Goal: Task Accomplishment & Management: Manage account settings

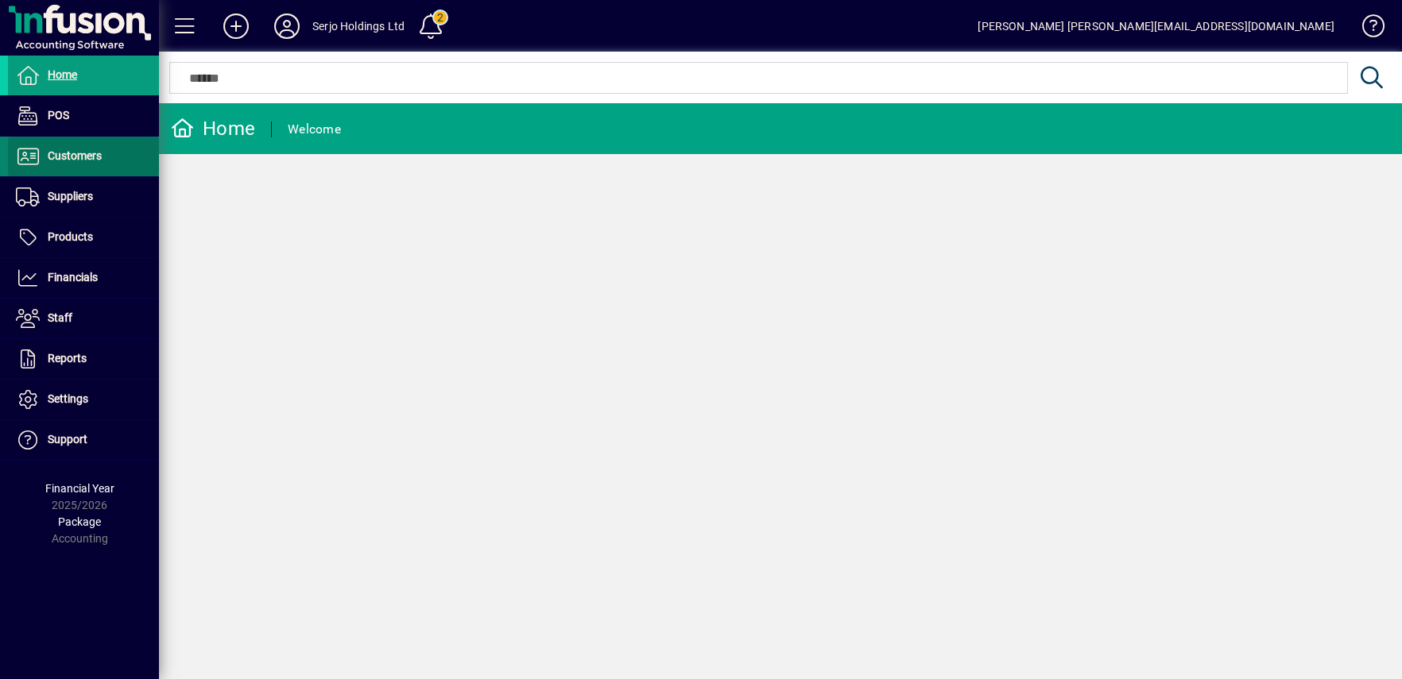
click at [79, 159] on span "Customers" at bounding box center [75, 155] width 54 height 13
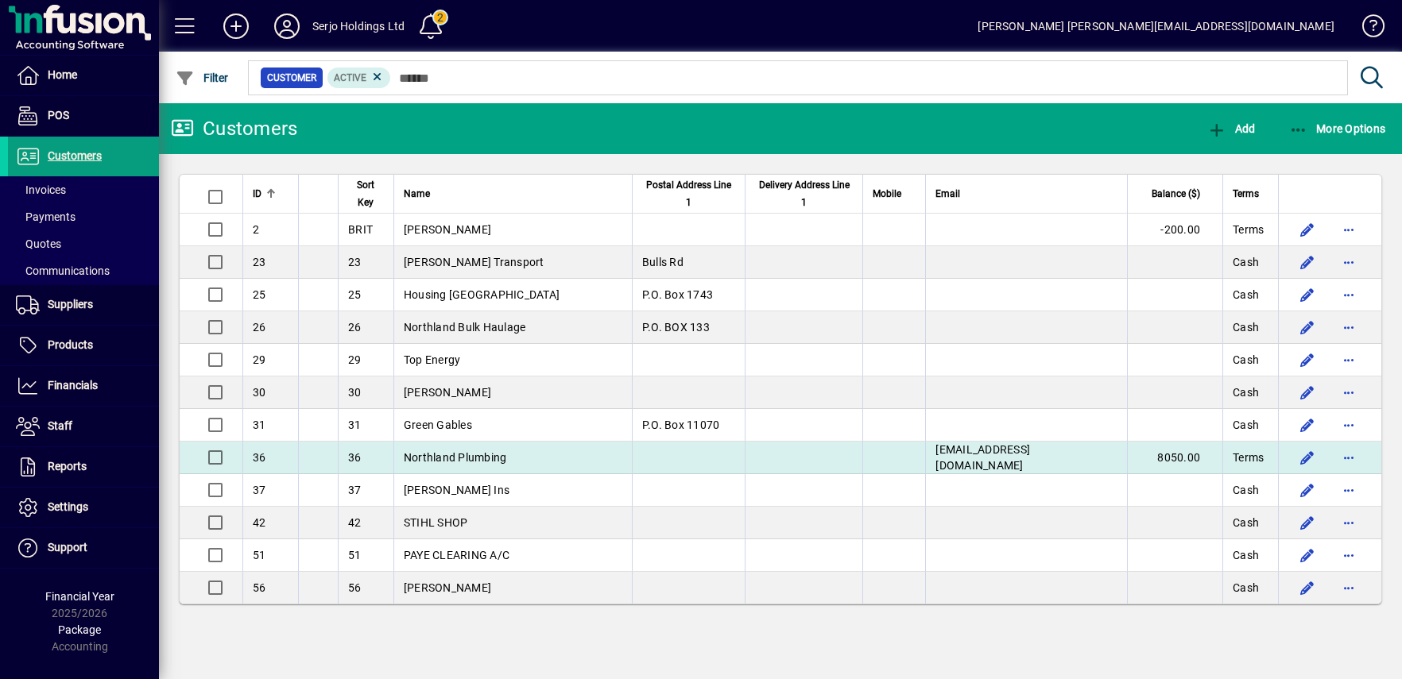
click at [435, 447] on td "Northland Plumbing" at bounding box center [512, 458] width 238 height 33
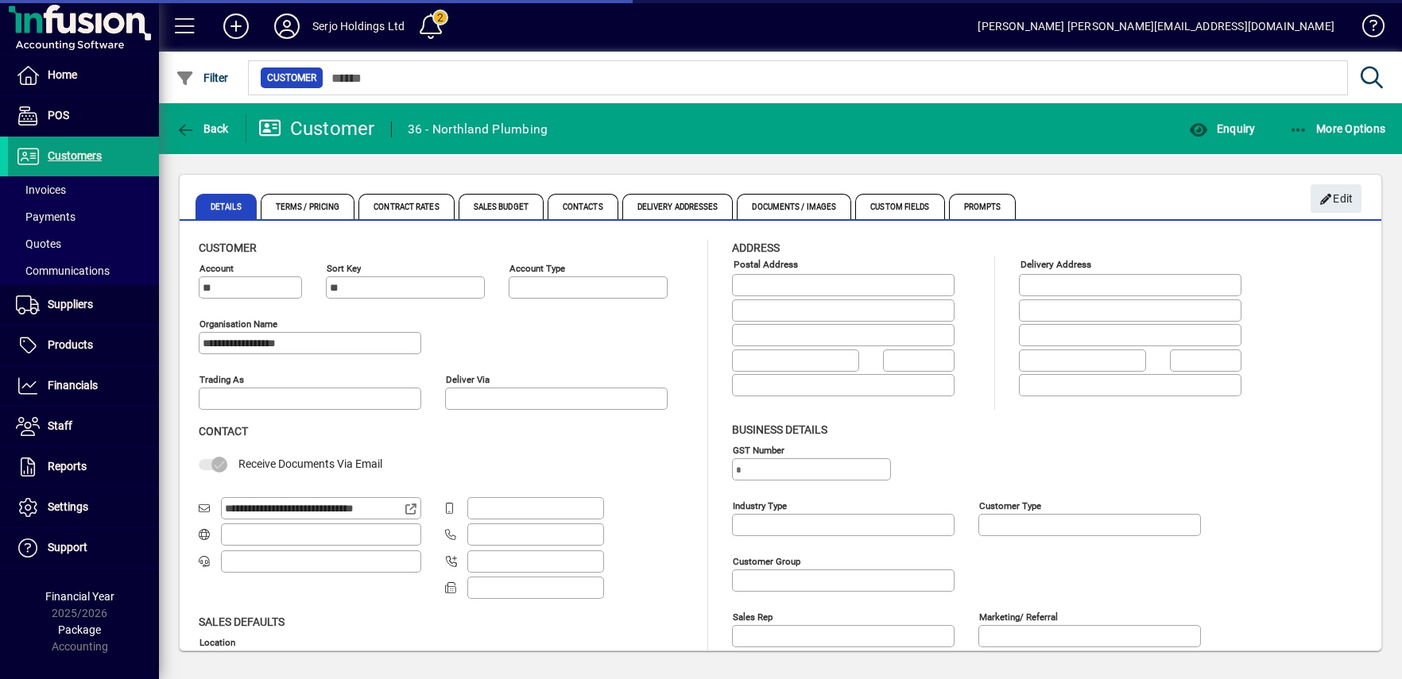
type input "**********"
click at [1299, 126] on icon "button" at bounding box center [1299, 130] width 20 height 16
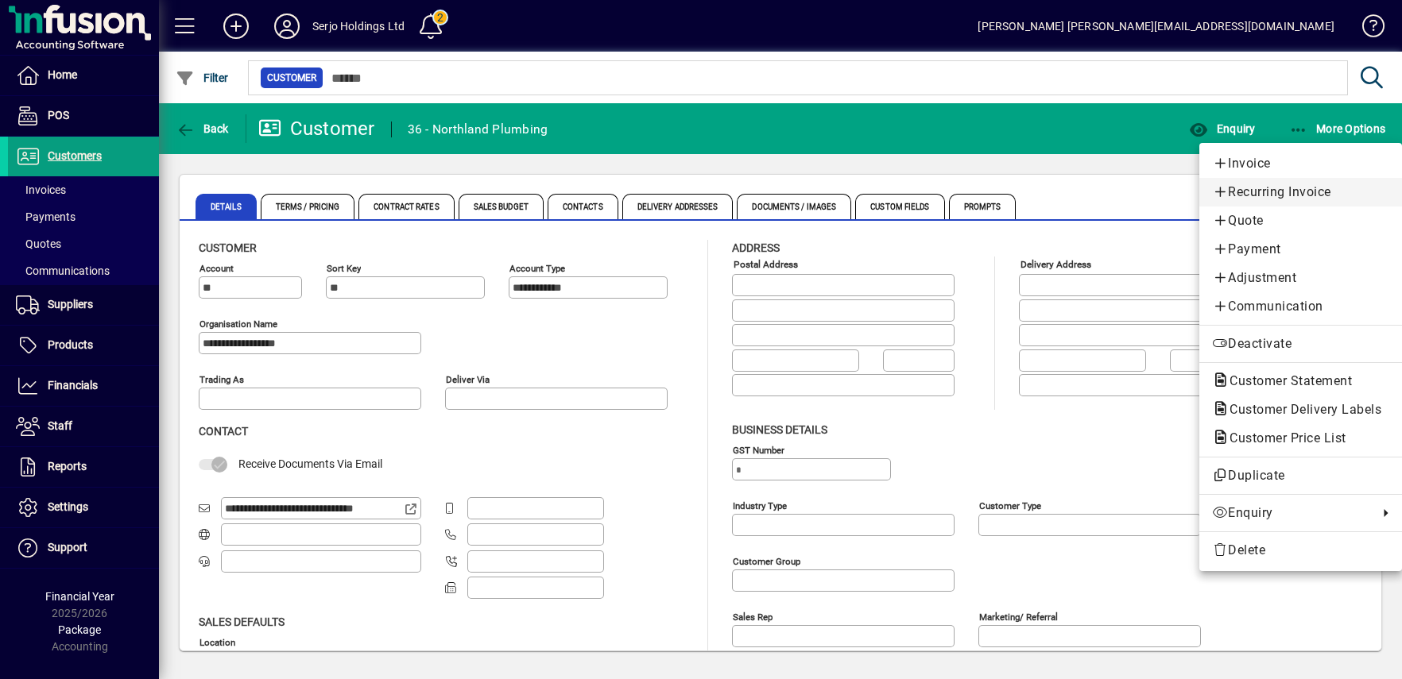
click at [1262, 194] on span "Recurring Invoice" at bounding box center [1300, 192] width 177 height 19
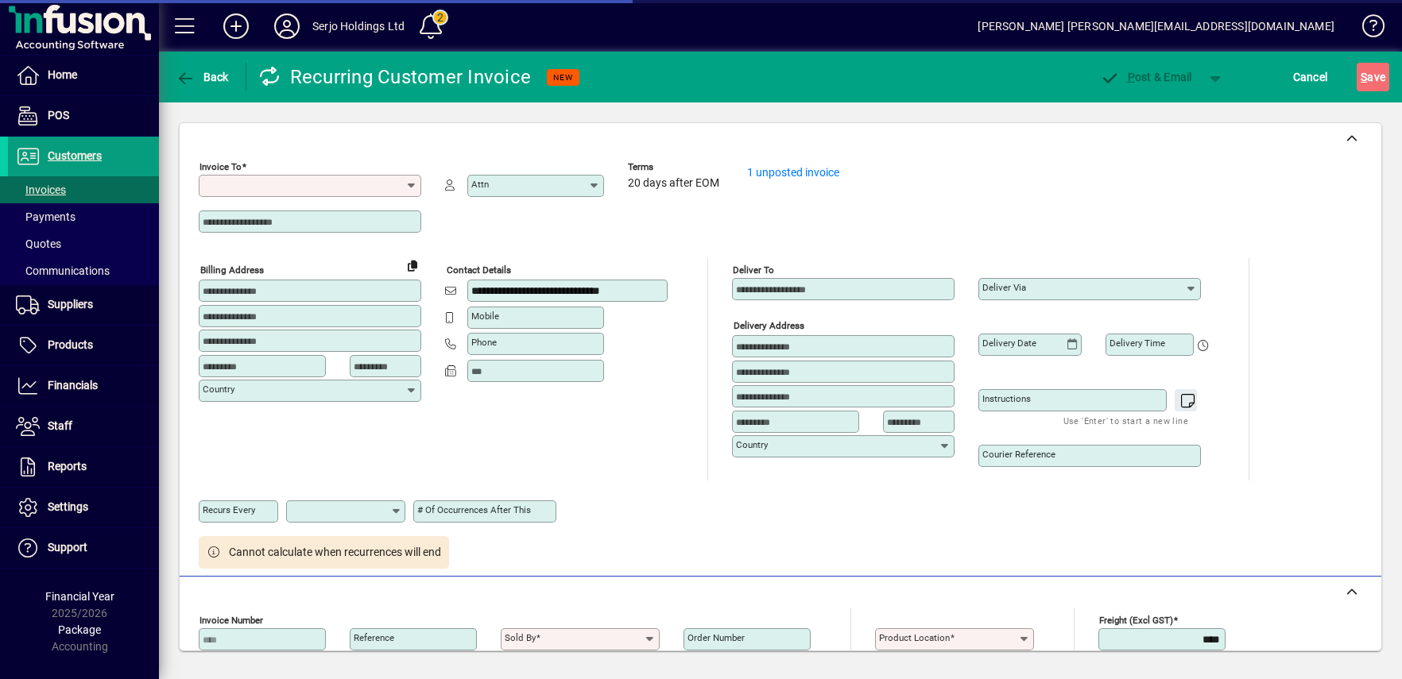
type input "**********"
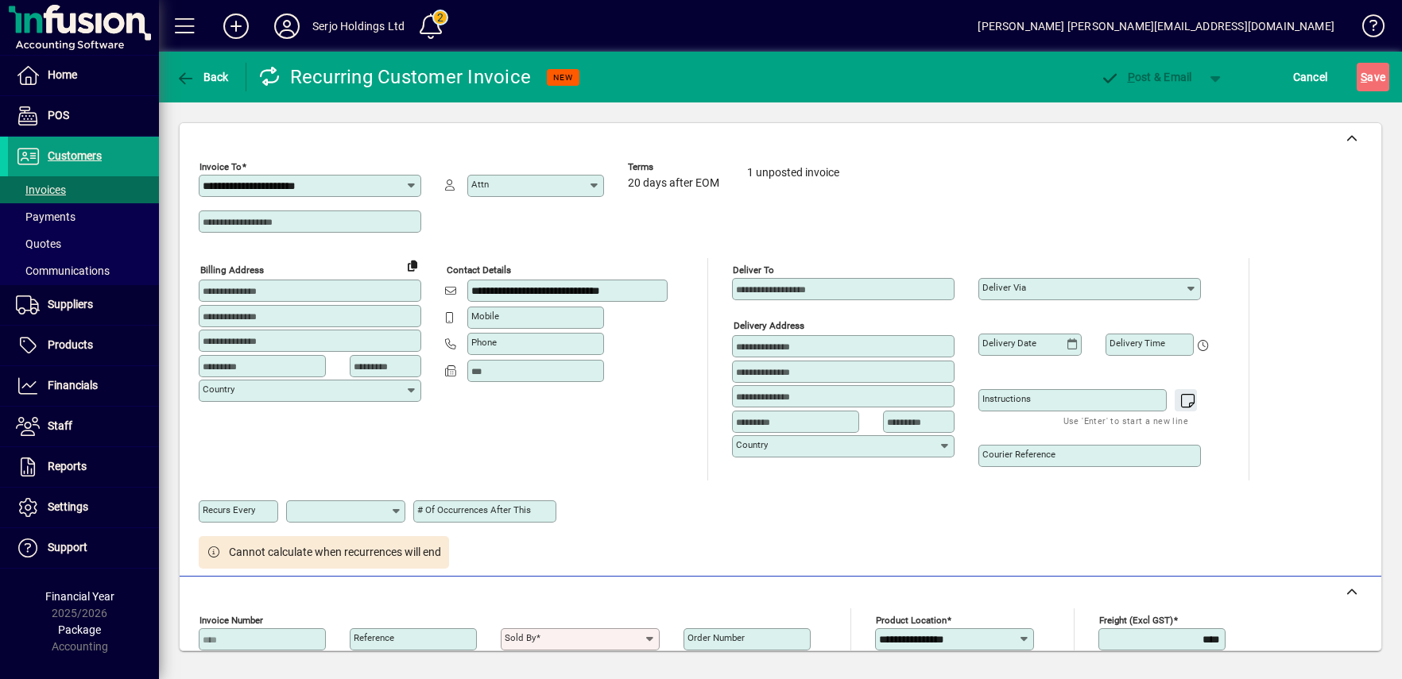
click at [818, 173] on link "1 unposted invoice" at bounding box center [793, 172] width 92 height 13
click at [88, 388] on span "Financials" at bounding box center [73, 385] width 50 height 13
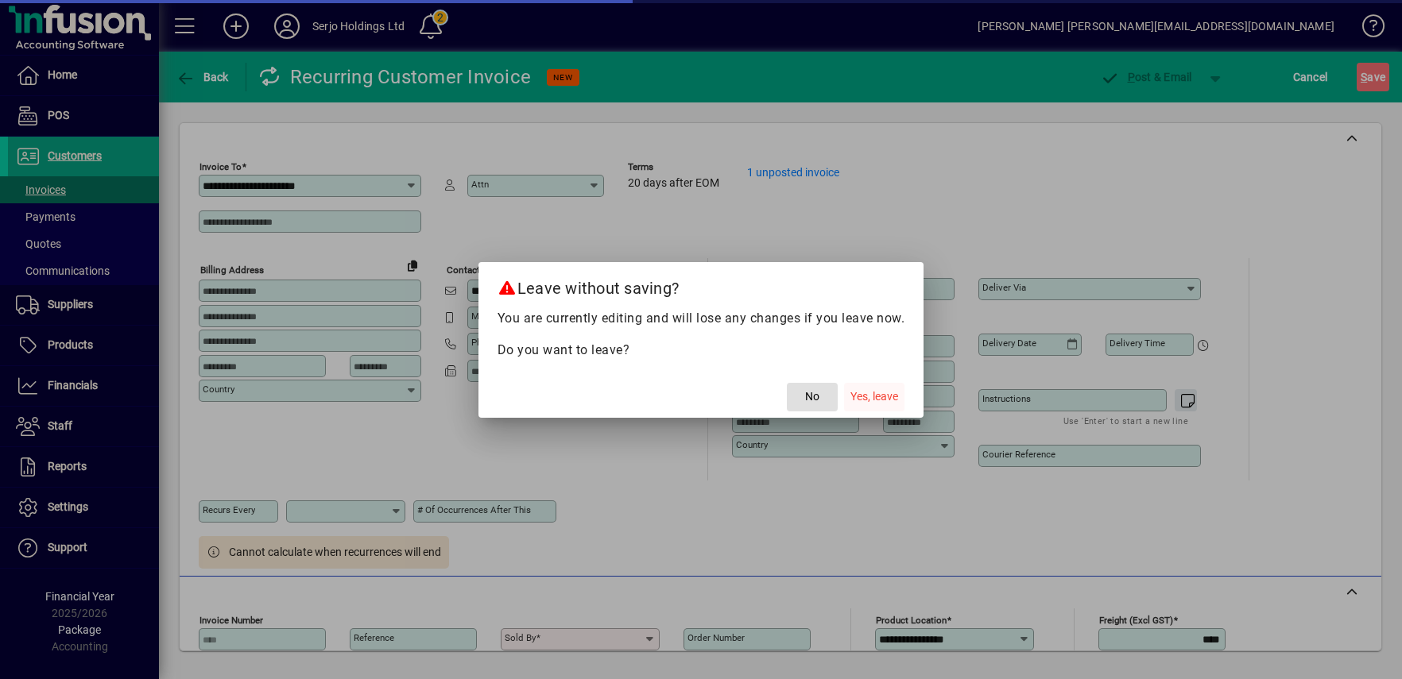
click at [873, 394] on span "Yes, leave" at bounding box center [874, 397] width 48 height 17
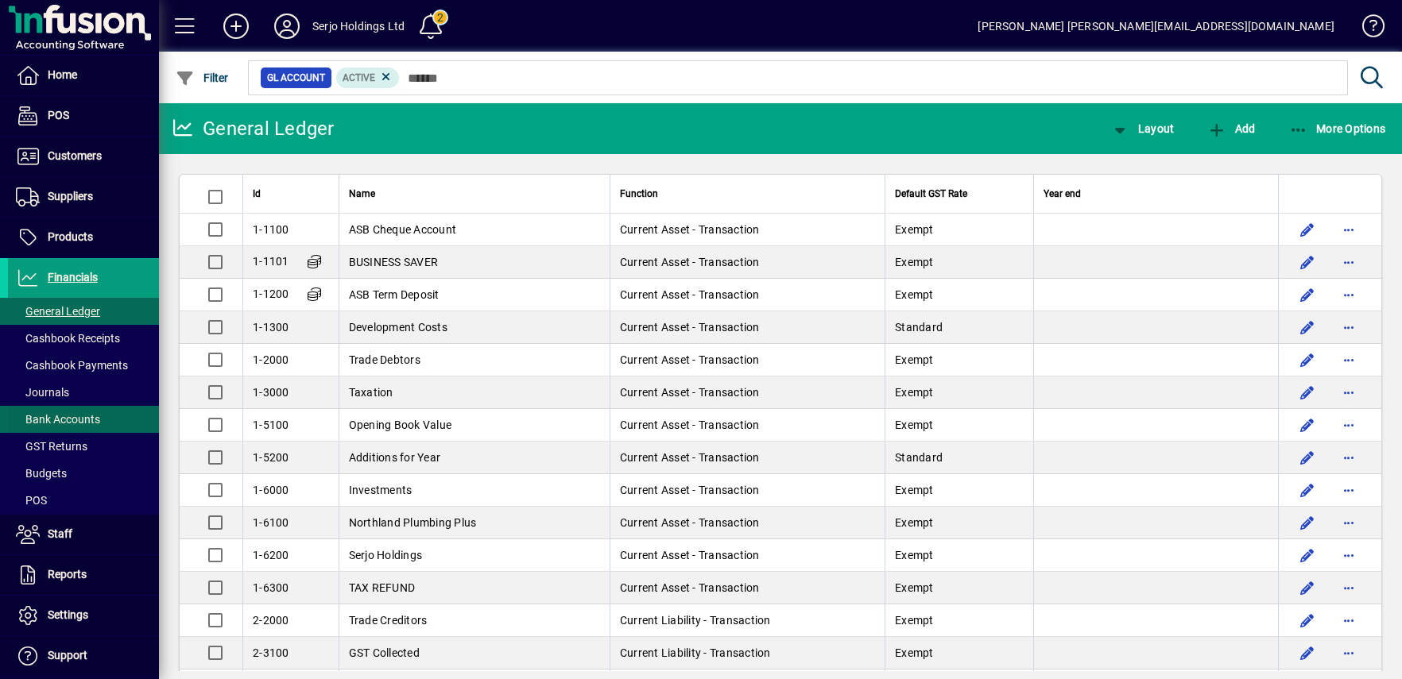
click at [71, 414] on span "Bank Accounts" at bounding box center [58, 419] width 84 height 13
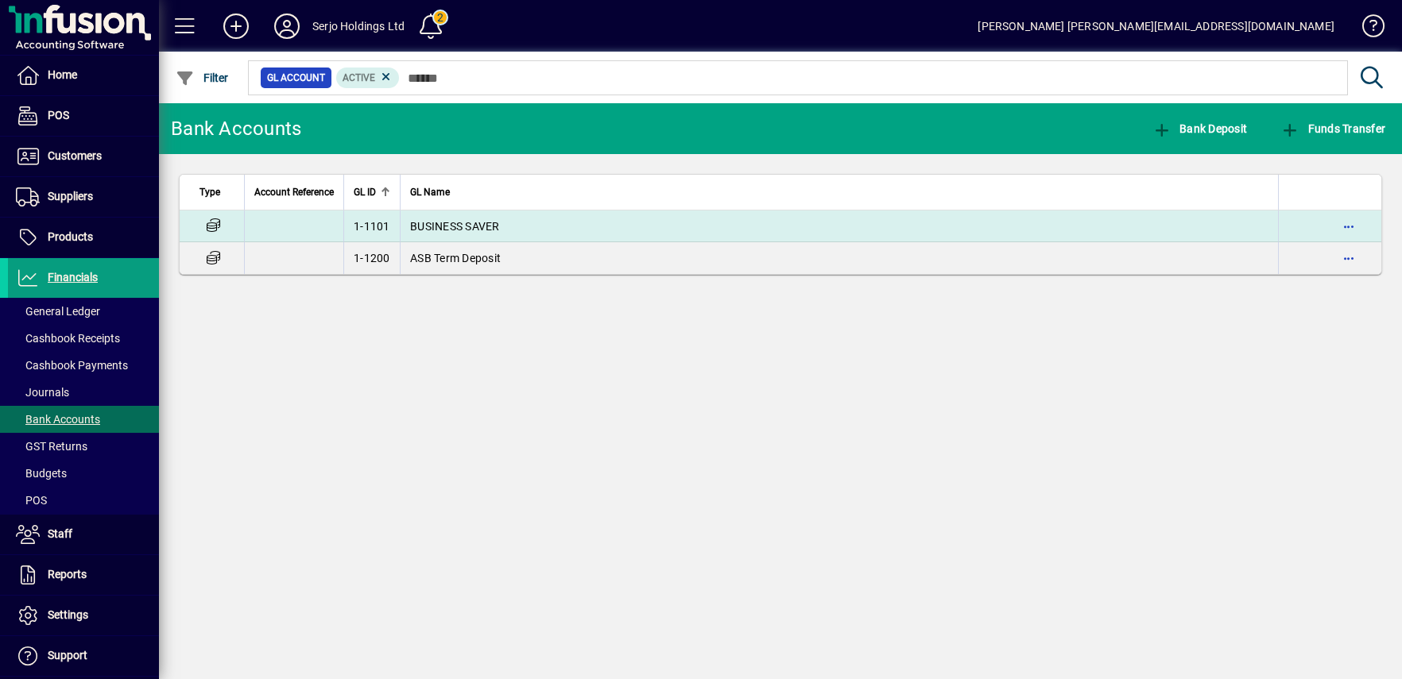
click at [481, 220] on span "BUSINESS SAVER" at bounding box center [455, 226] width 90 height 13
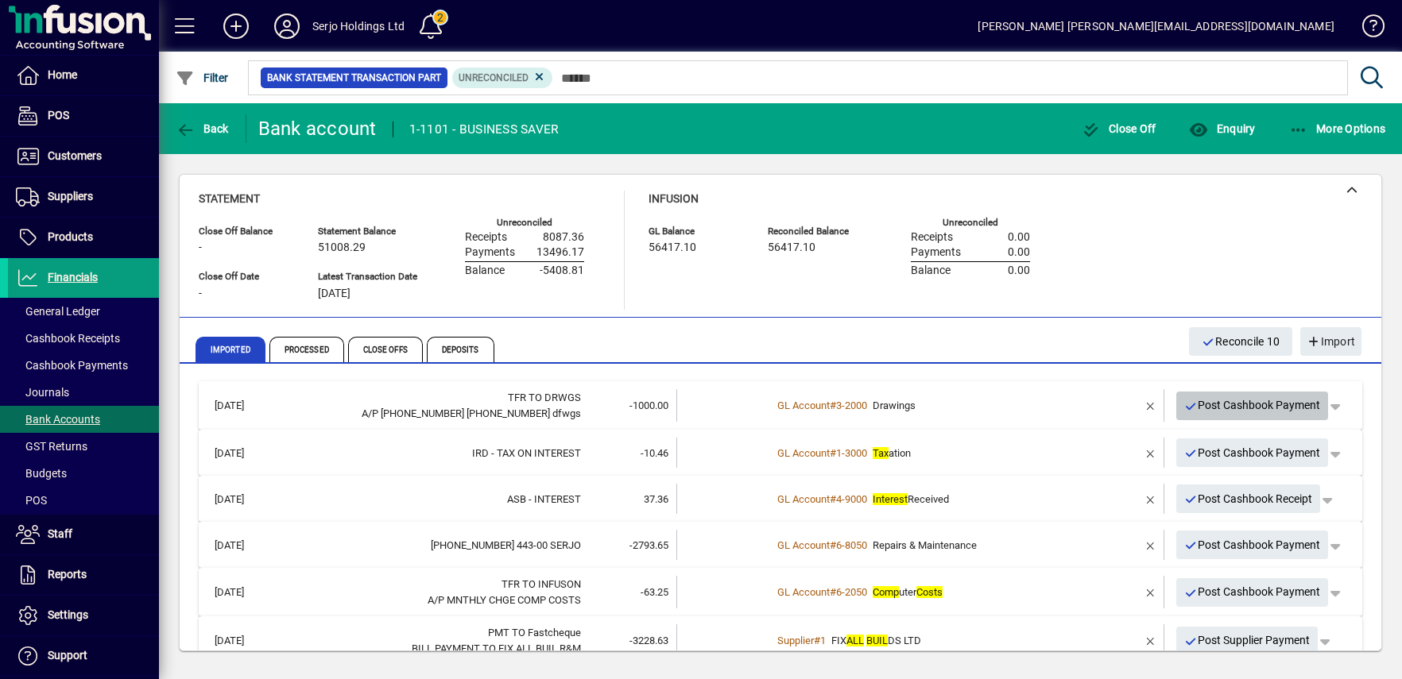
click at [1236, 400] on span "Post Cashbook Payment" at bounding box center [1252, 405] width 137 height 26
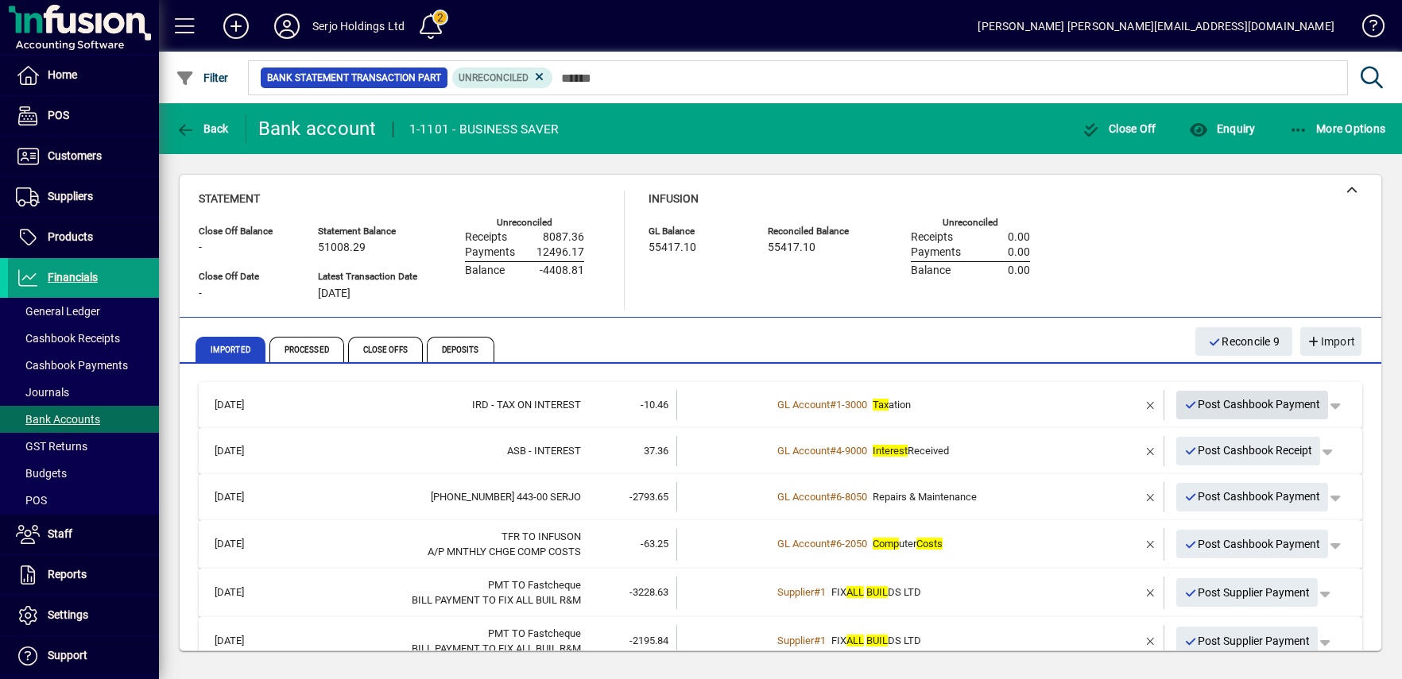
click at [1236, 400] on span "Post Cashbook Payment" at bounding box center [1252, 405] width 137 height 26
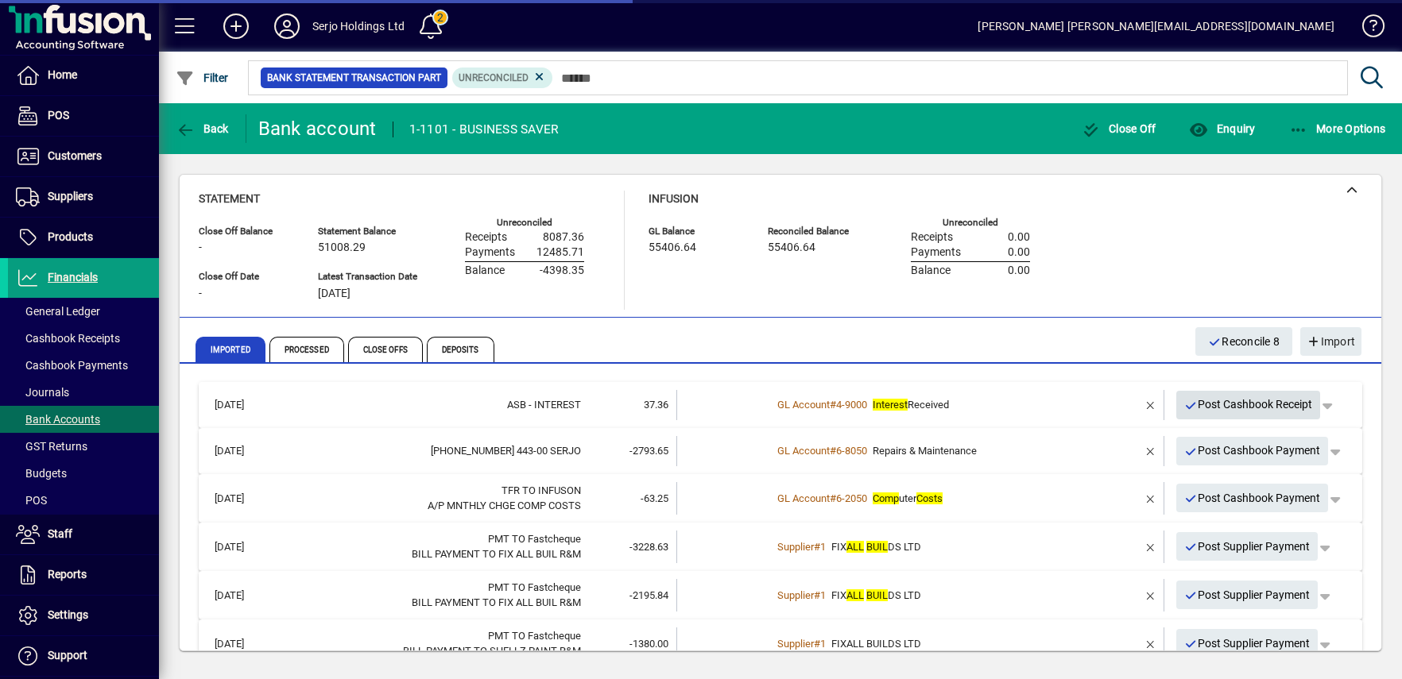
click at [1228, 412] on span "Post Cashbook Receipt" at bounding box center [1248, 405] width 129 height 26
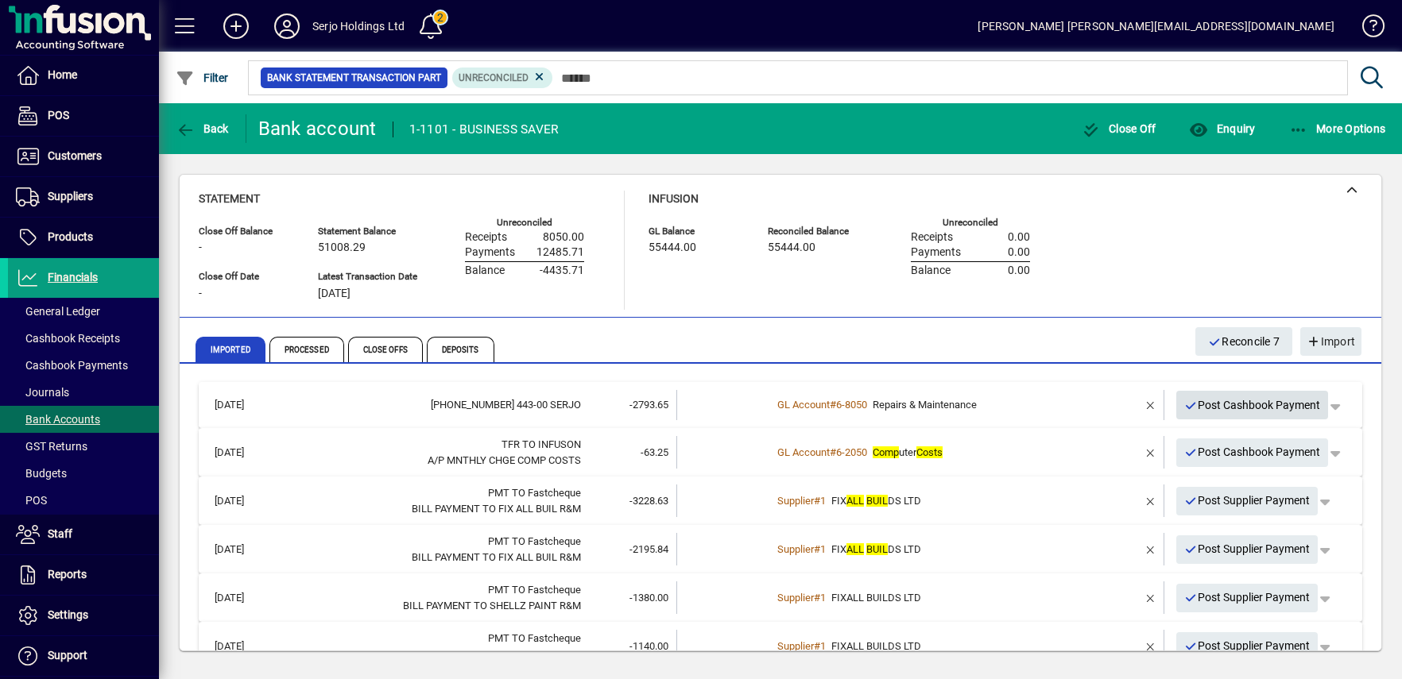
click at [1228, 412] on span "Post Cashbook Payment" at bounding box center [1252, 405] width 137 height 26
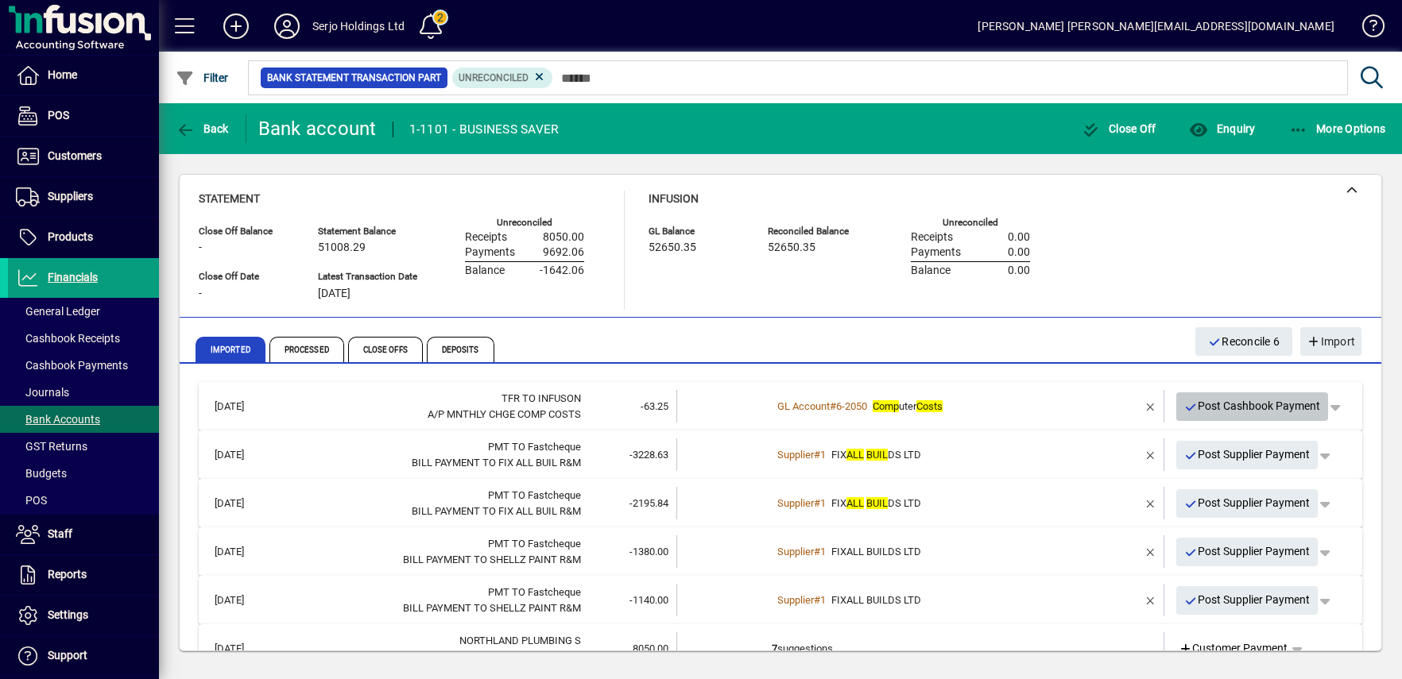
click at [1228, 412] on span "Post Cashbook Payment" at bounding box center [1252, 406] width 137 height 26
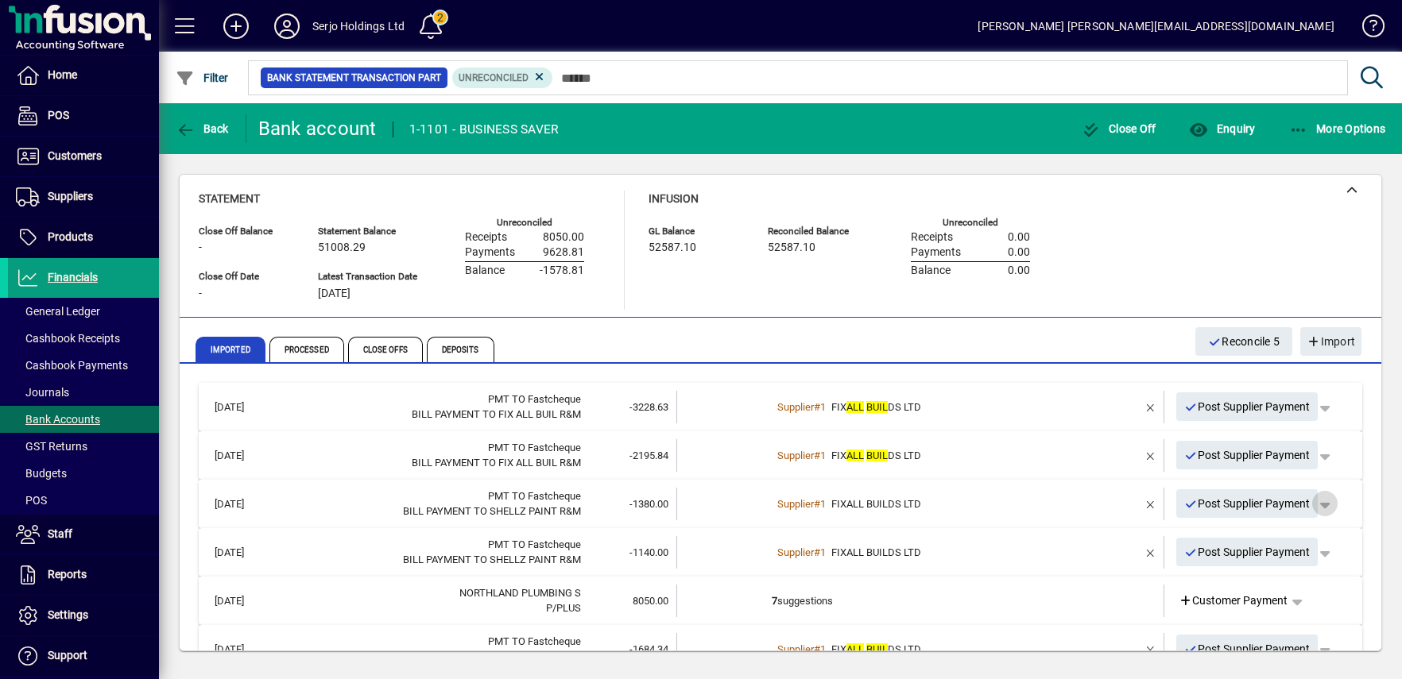
click at [1318, 500] on span "button" at bounding box center [1324, 504] width 38 height 38
click at [795, 499] on div at bounding box center [701, 339] width 1402 height 679
click at [876, 505] on span "FIXALL BUILDS LTD" at bounding box center [876, 504] width 90 height 12
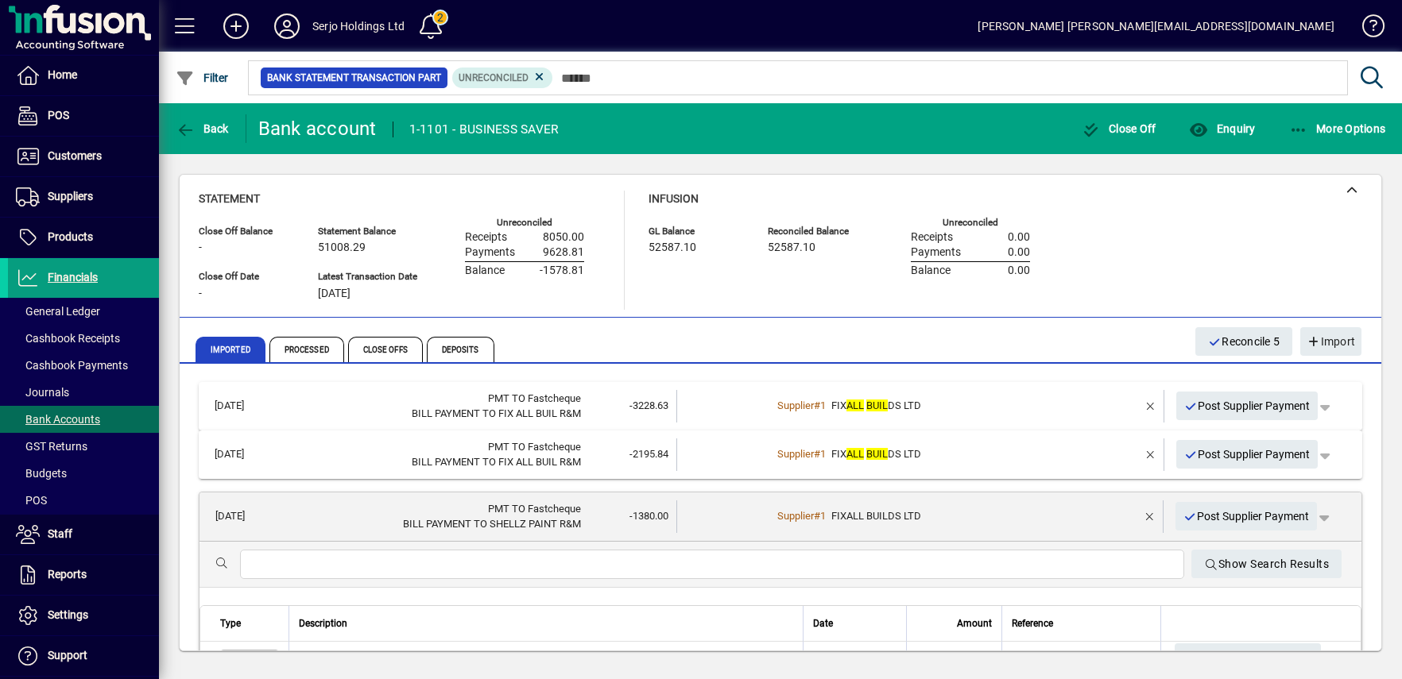
scroll to position [195, 0]
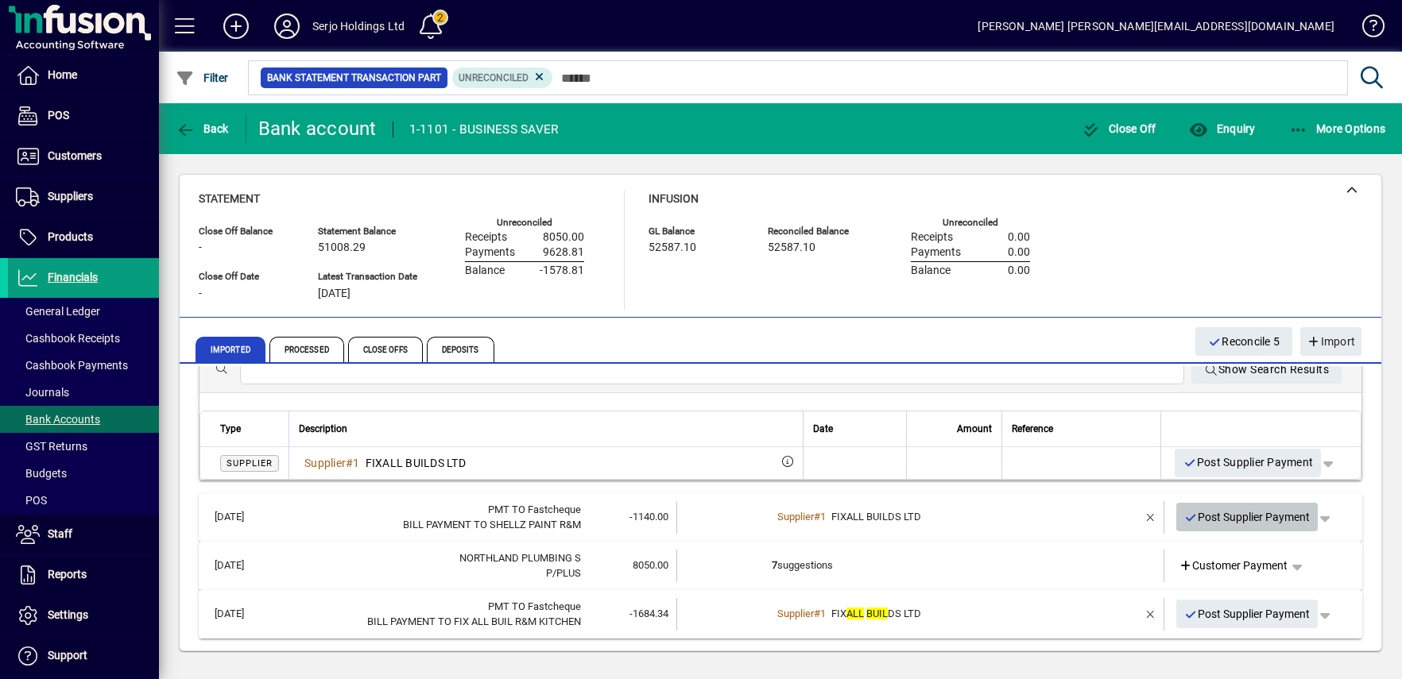
click at [1255, 519] on span "Post Supplier Payment" at bounding box center [1247, 518] width 126 height 26
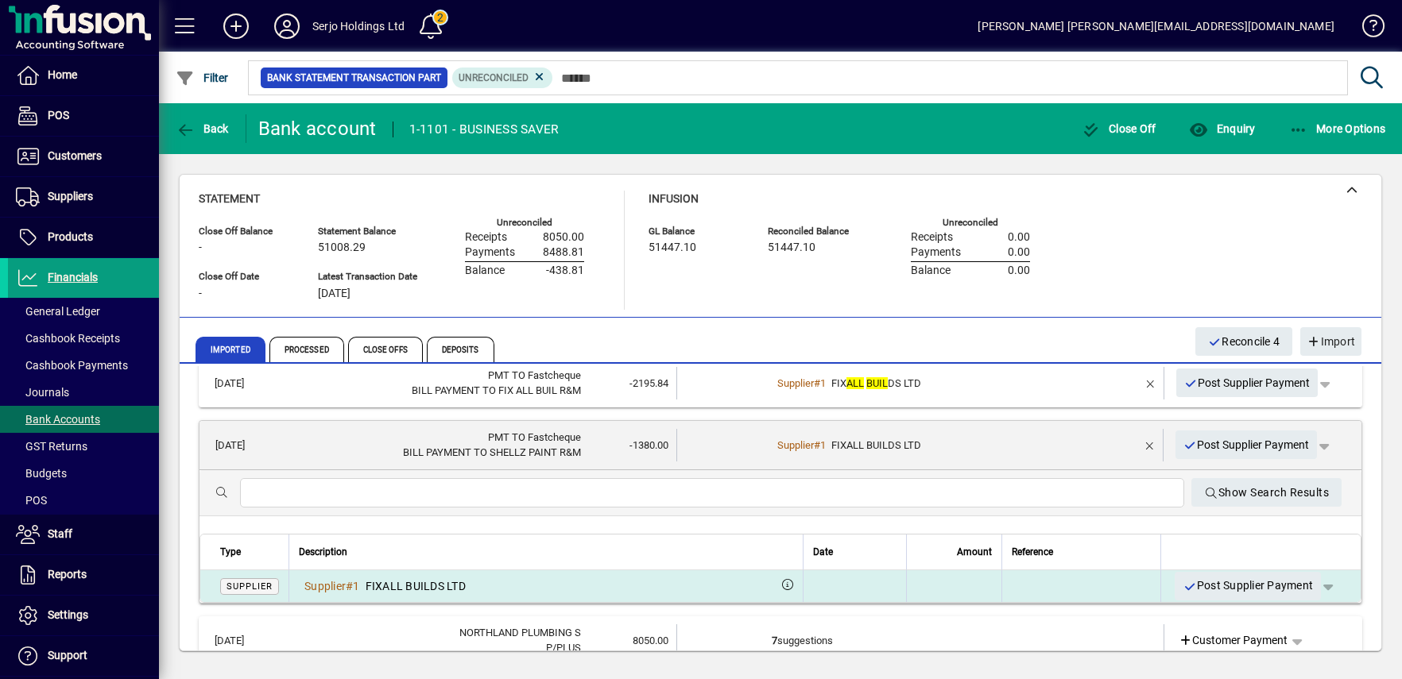
scroll to position [0, 0]
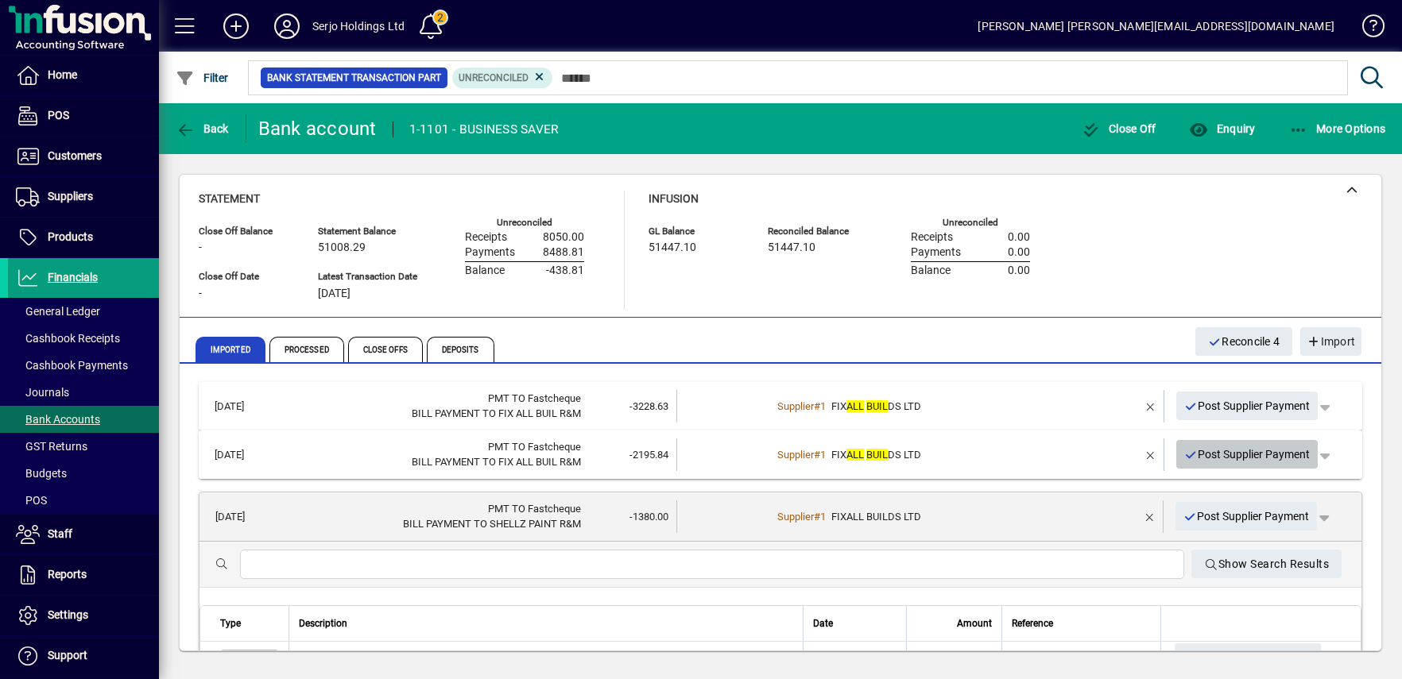
click at [1274, 446] on span "Post Supplier Payment" at bounding box center [1247, 455] width 126 height 26
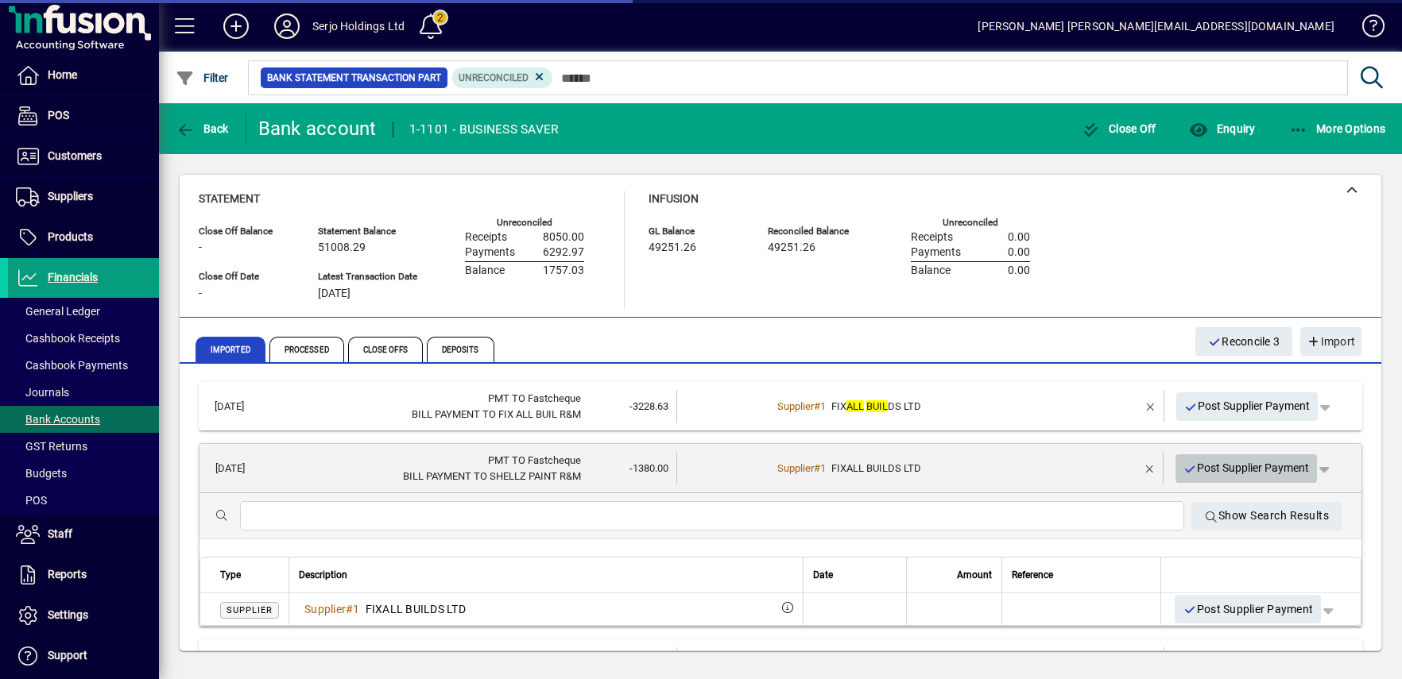
click at [1278, 469] on span "Post Supplier Payment" at bounding box center [1246, 468] width 126 height 26
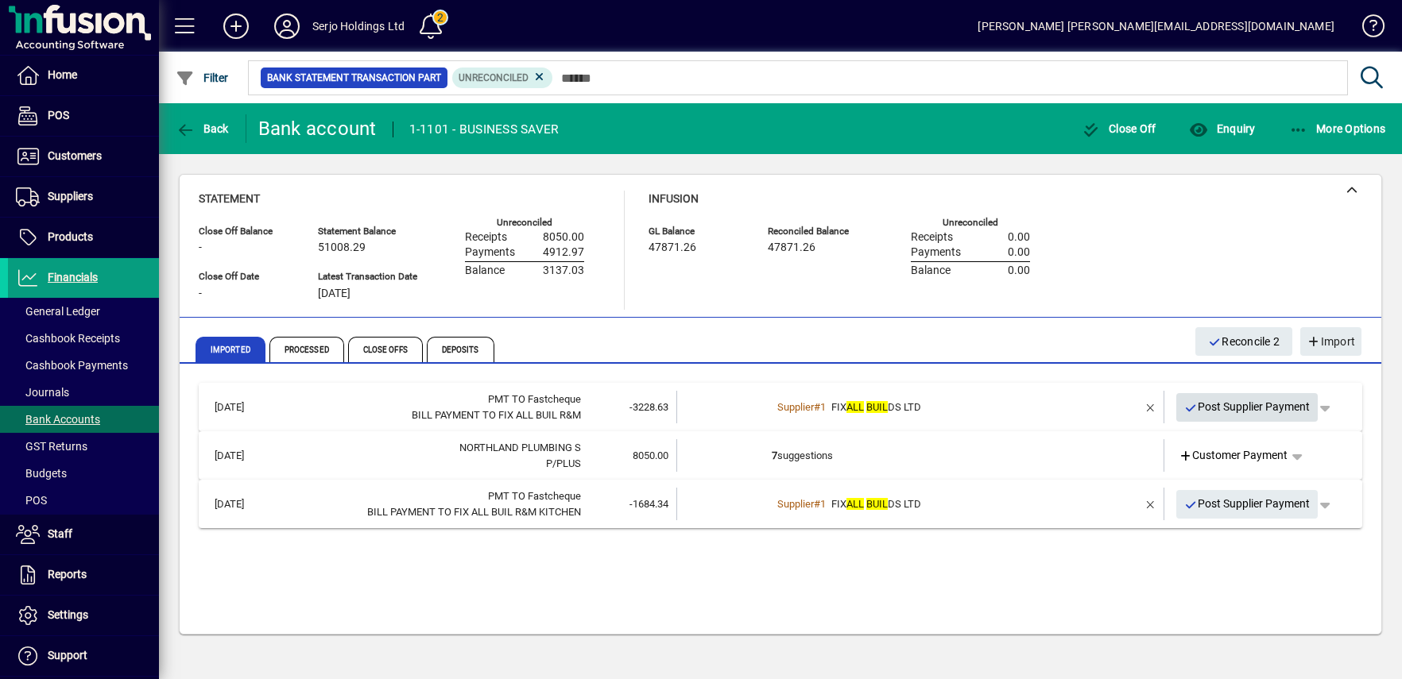
click at [1283, 403] on span "Post Supplier Payment" at bounding box center [1247, 407] width 126 height 26
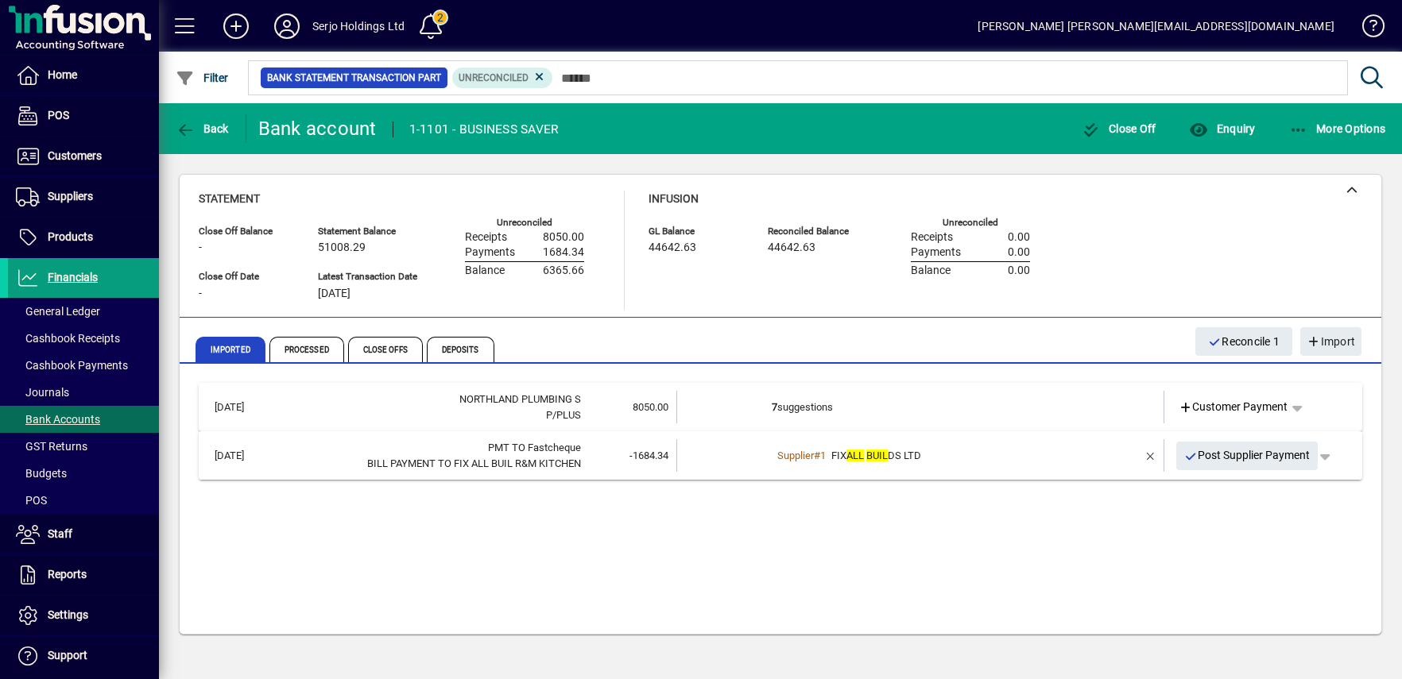
click at [1261, 450] on span "Post Supplier Payment" at bounding box center [1247, 456] width 126 height 26
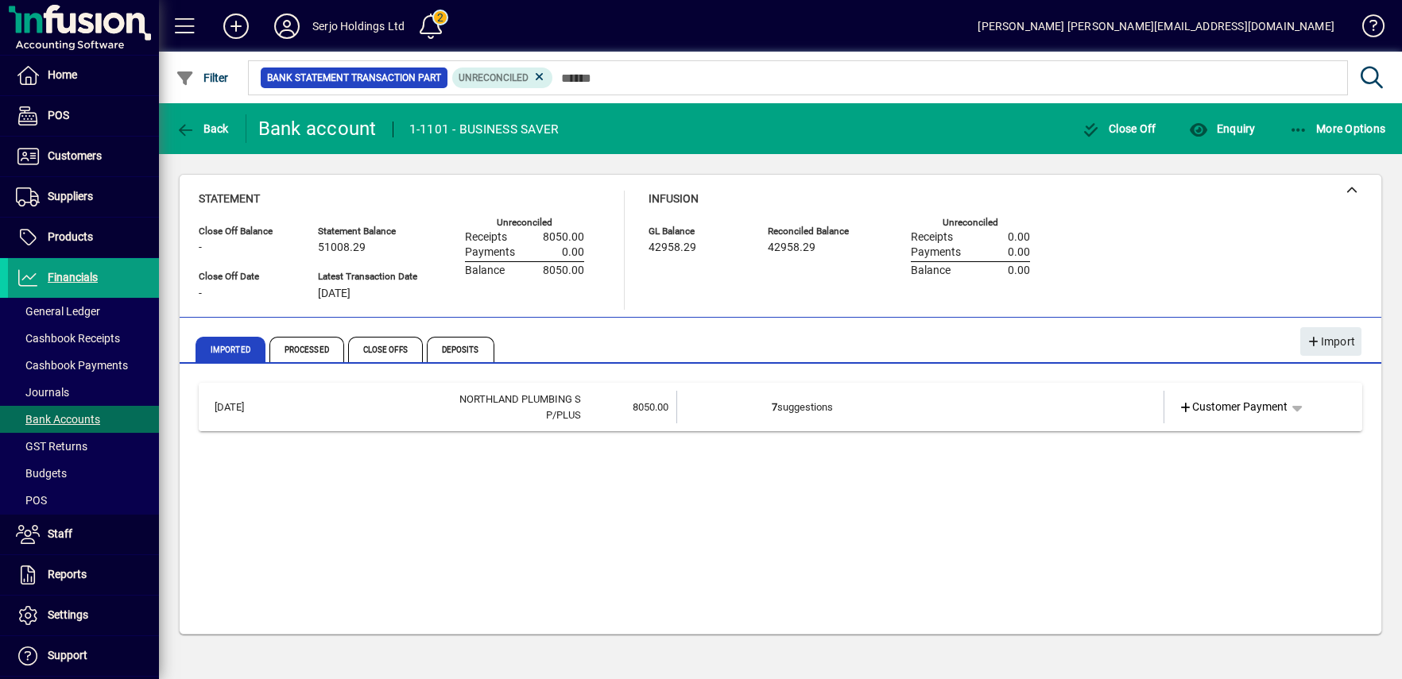
click at [812, 404] on td "7 suggestions" at bounding box center [921, 407] width 300 height 33
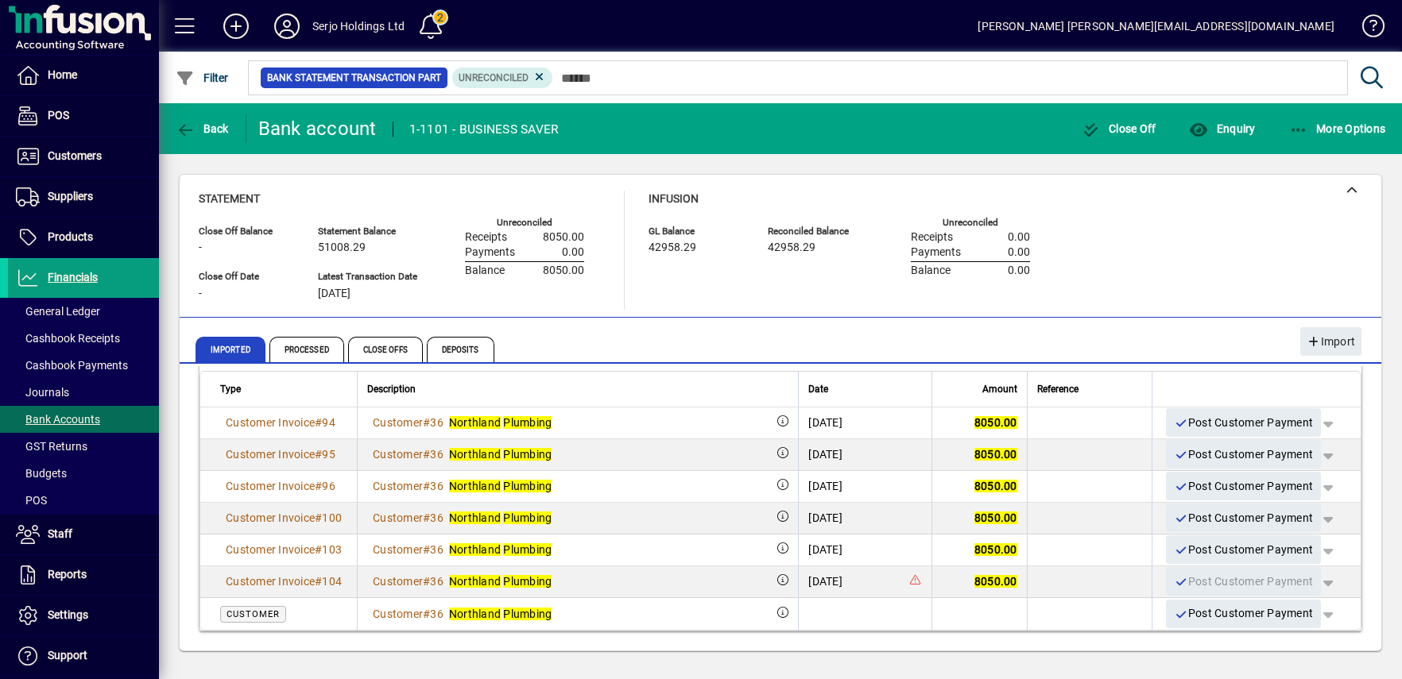
scroll to position [143, 0]
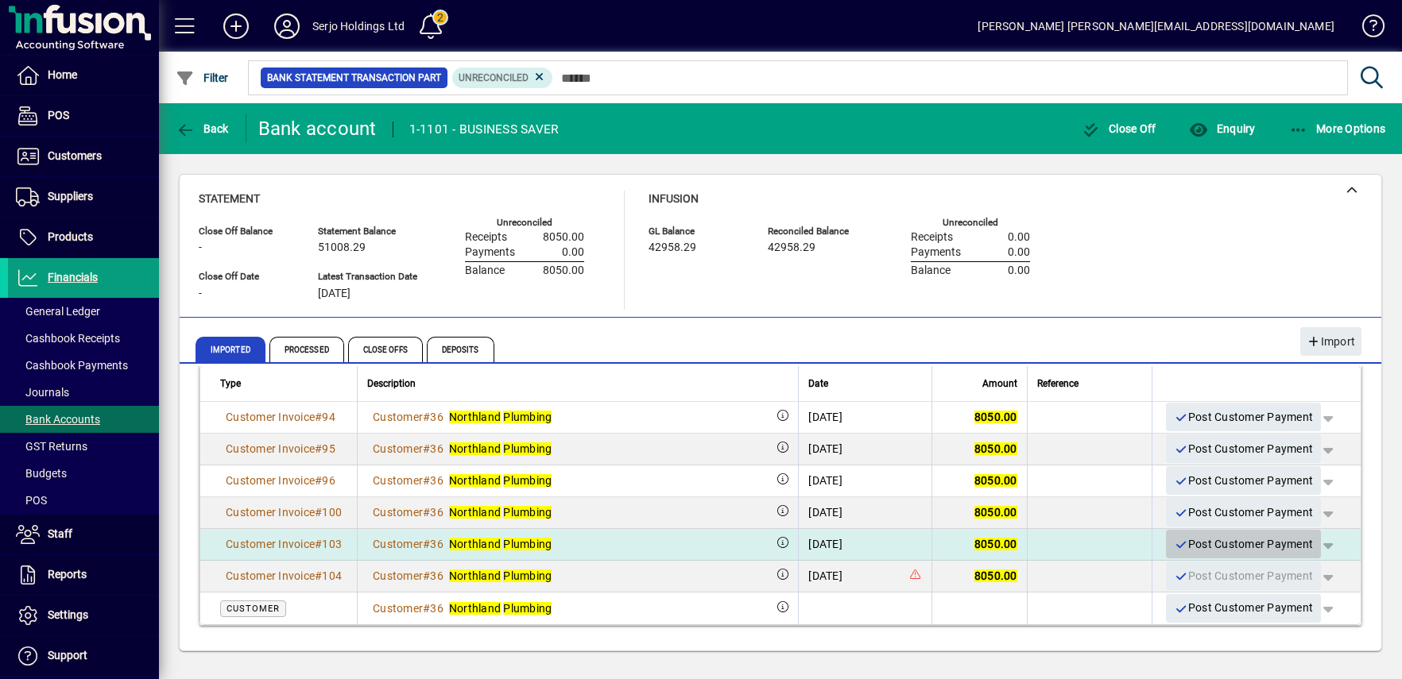
click at [1208, 539] on span "Post Customer Payment" at bounding box center [1242, 545] width 139 height 26
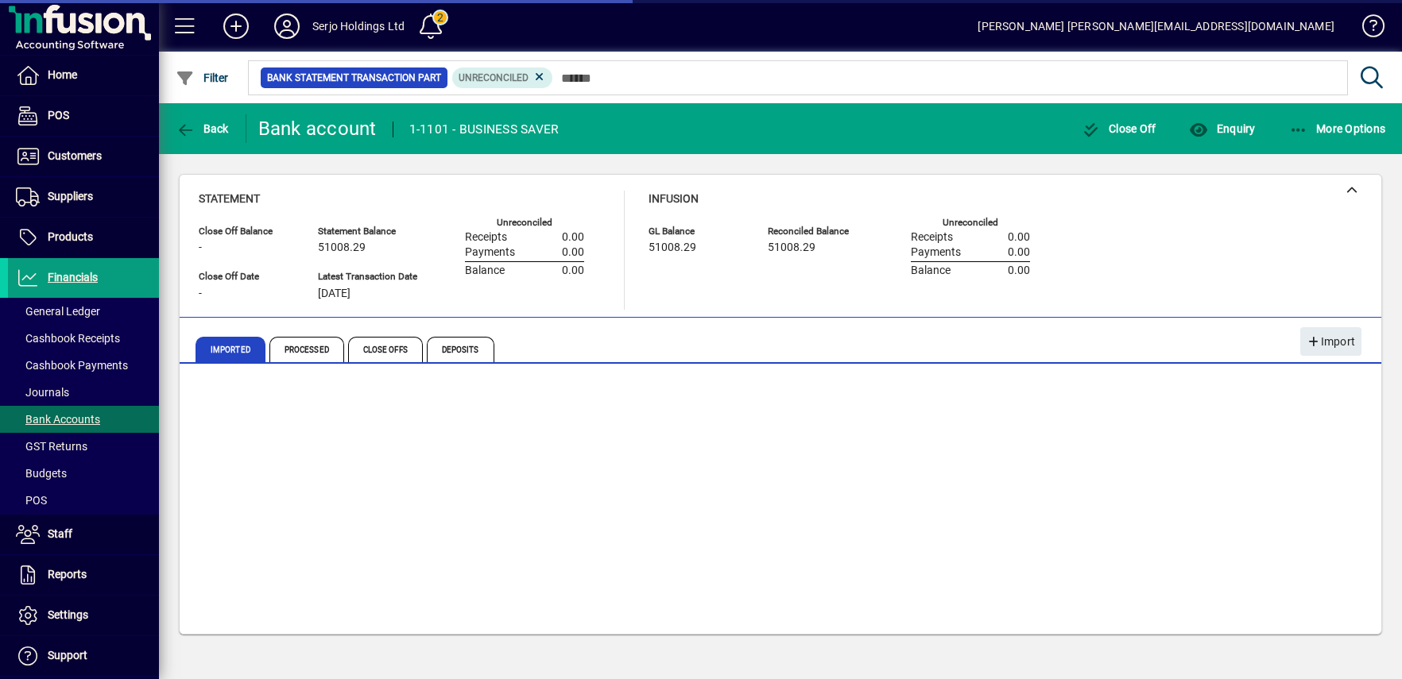
scroll to position [0, 0]
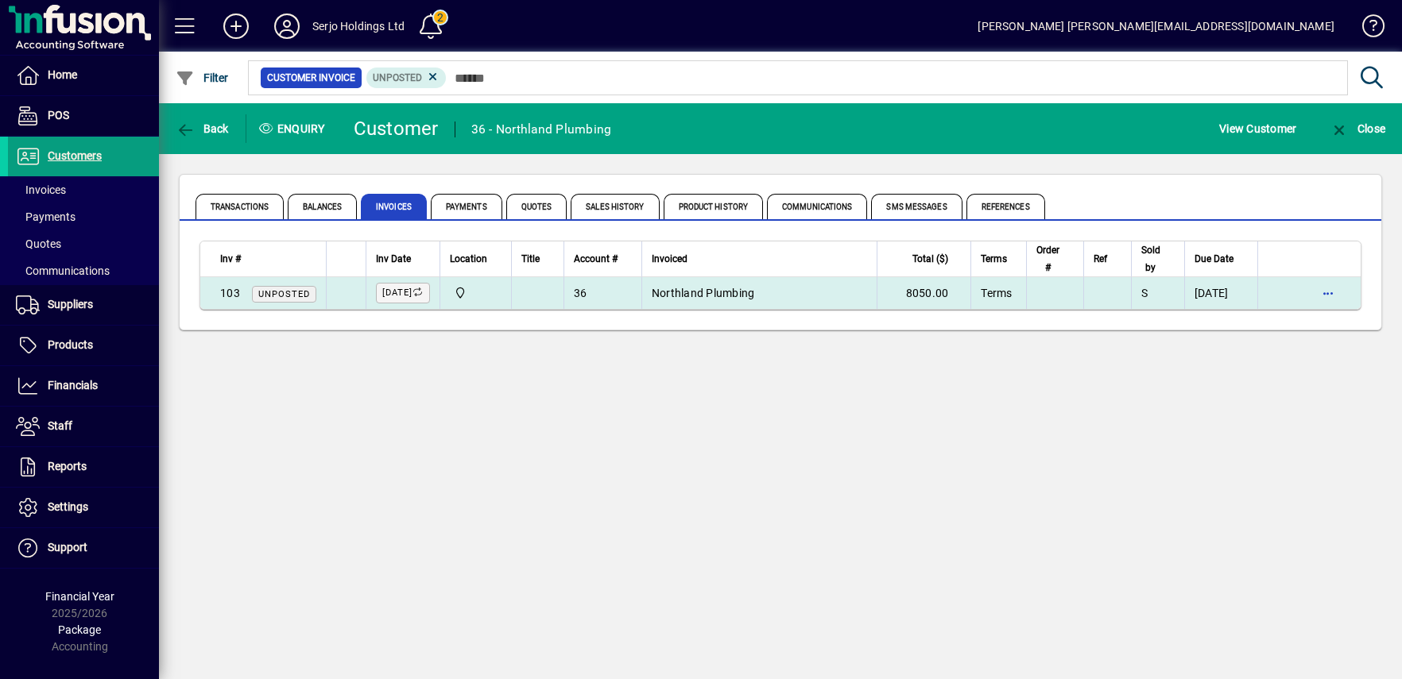
click at [273, 287] on span "Unposted" at bounding box center [284, 294] width 64 height 17
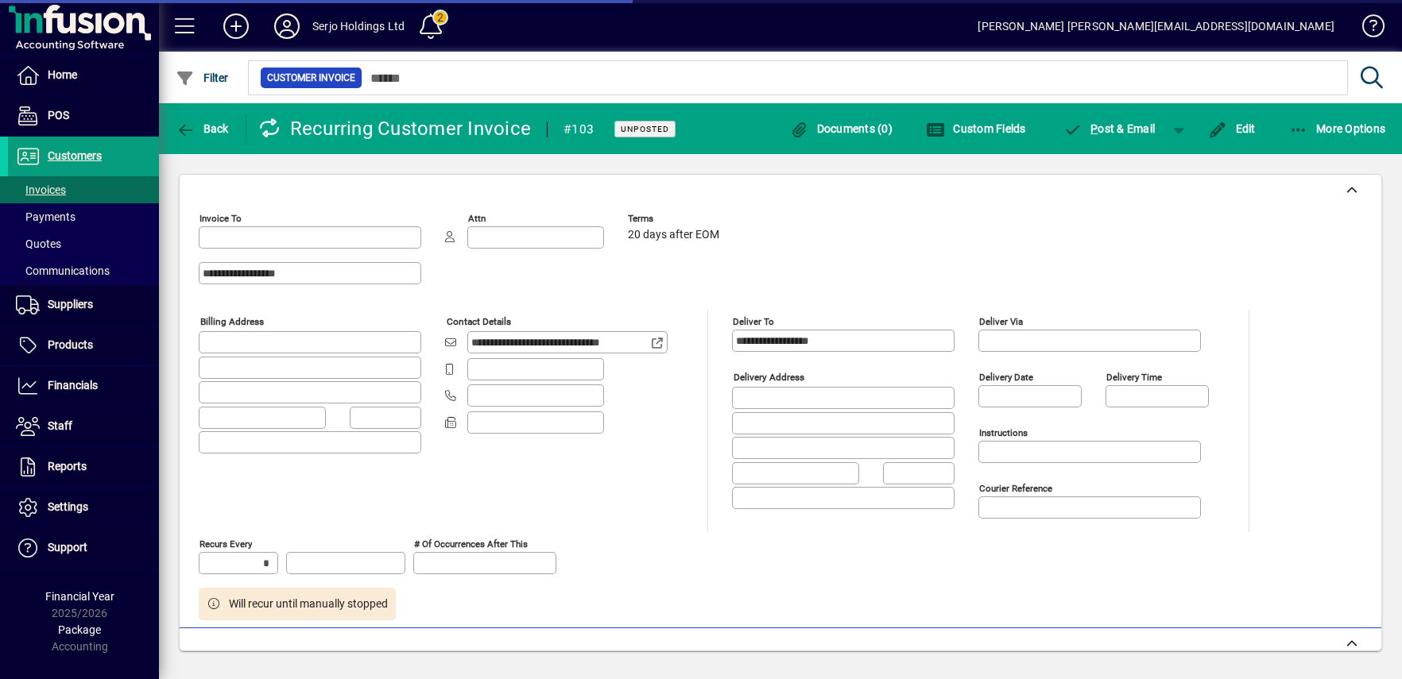
type input "********"
type input "**********"
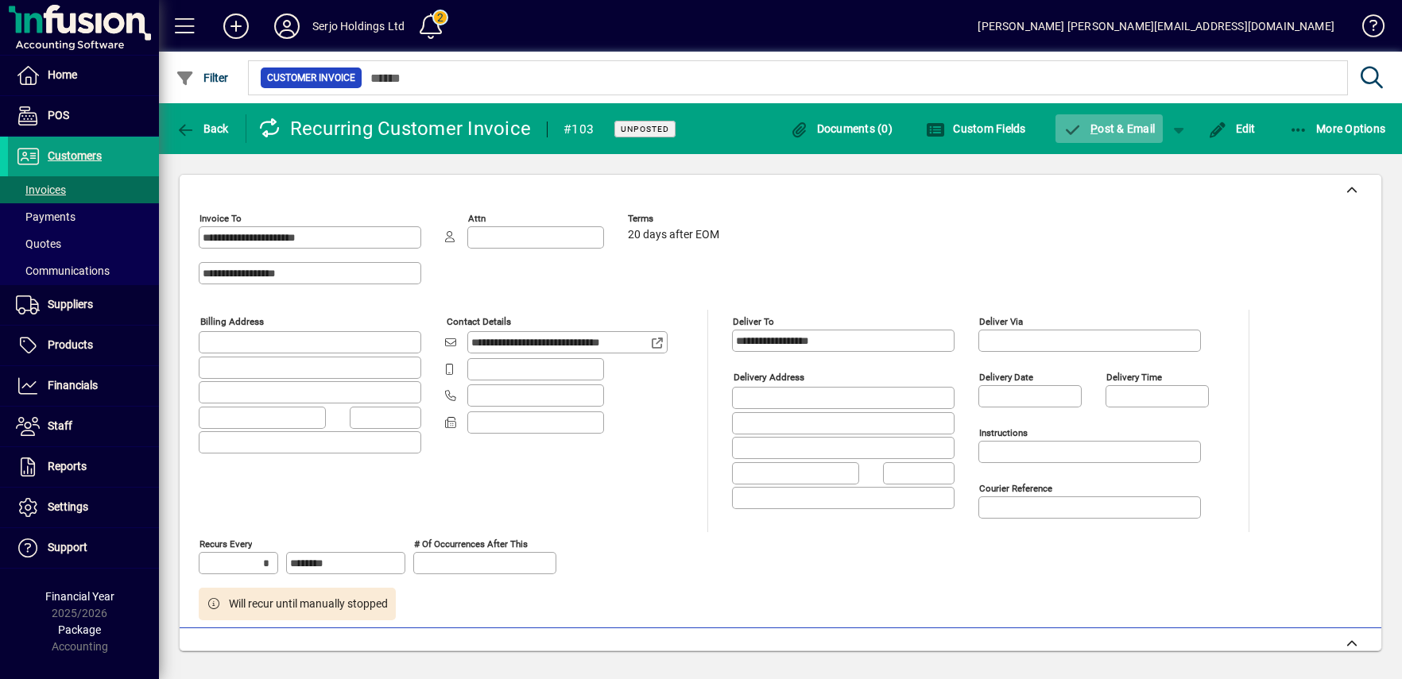
click at [1126, 126] on span "P ost & Email" at bounding box center [1109, 128] width 92 height 13
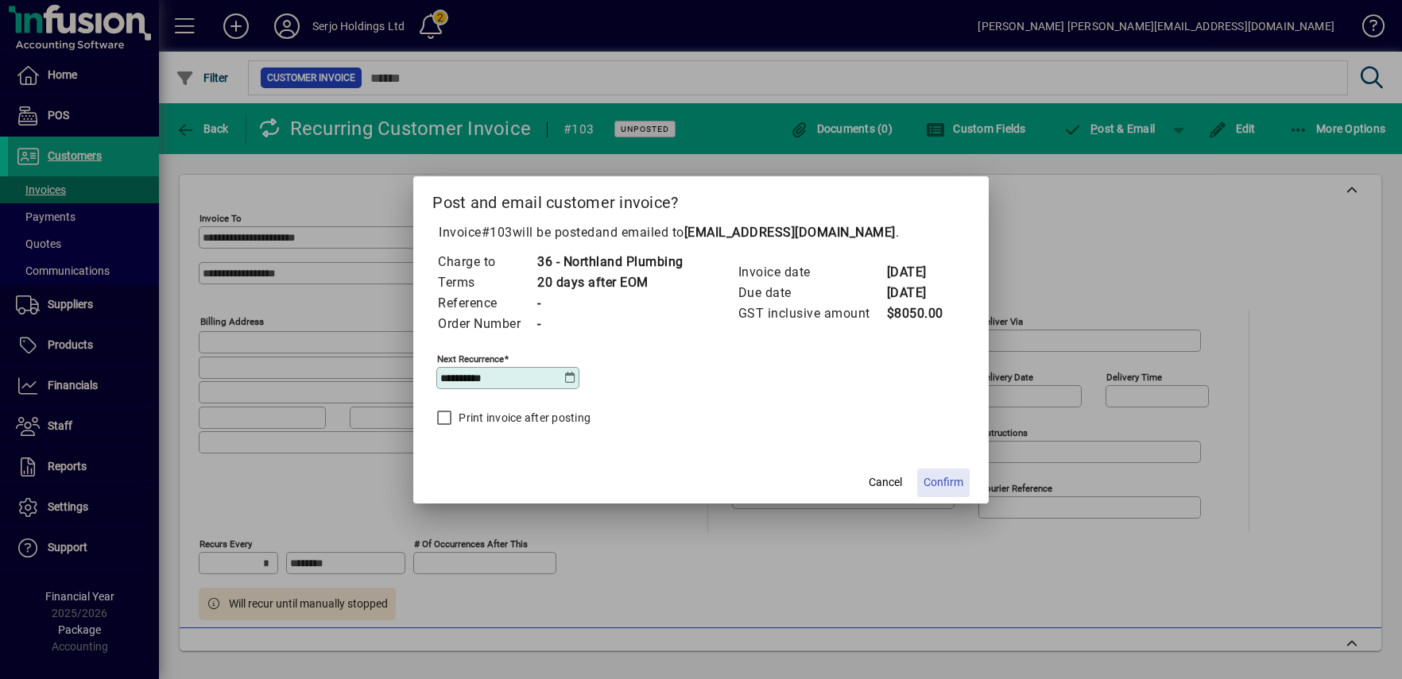
click at [949, 481] on span "Confirm" at bounding box center [943, 482] width 40 height 17
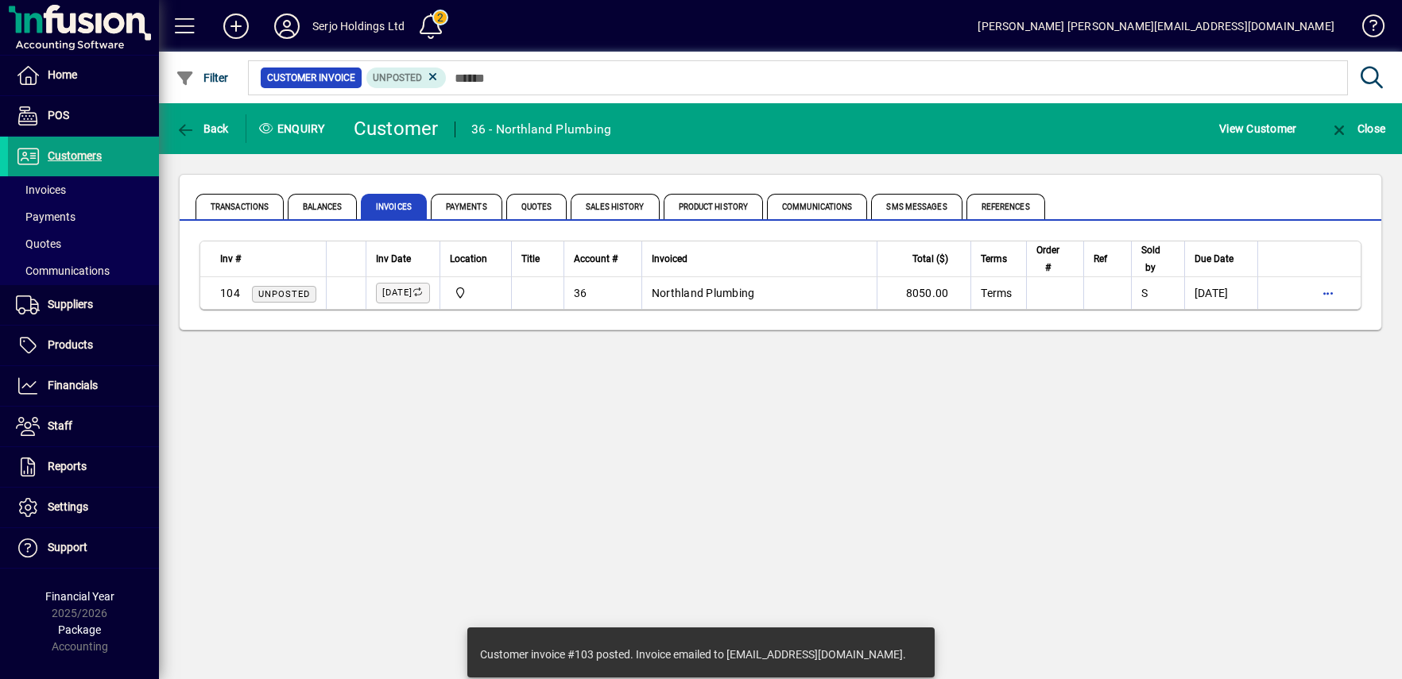
click at [291, 292] on span "Unposted" at bounding box center [284, 294] width 52 height 10
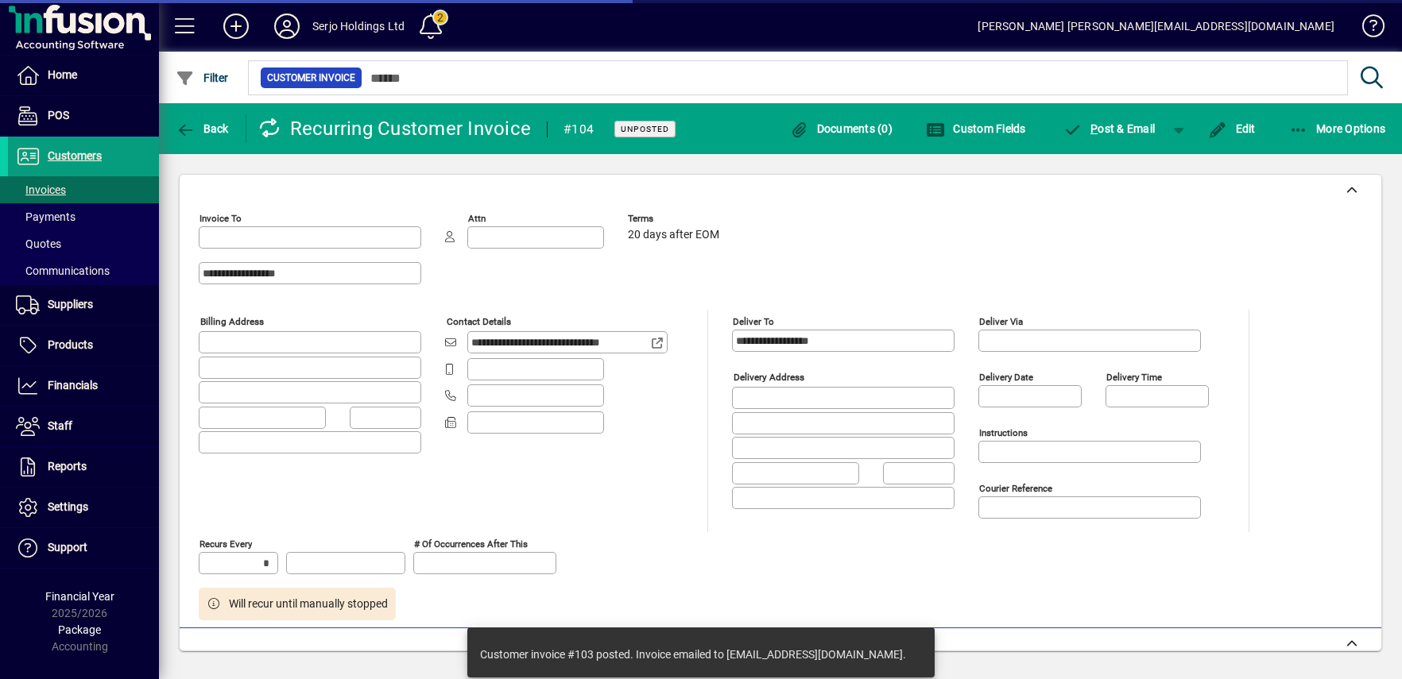
type input "********"
type input "**********"
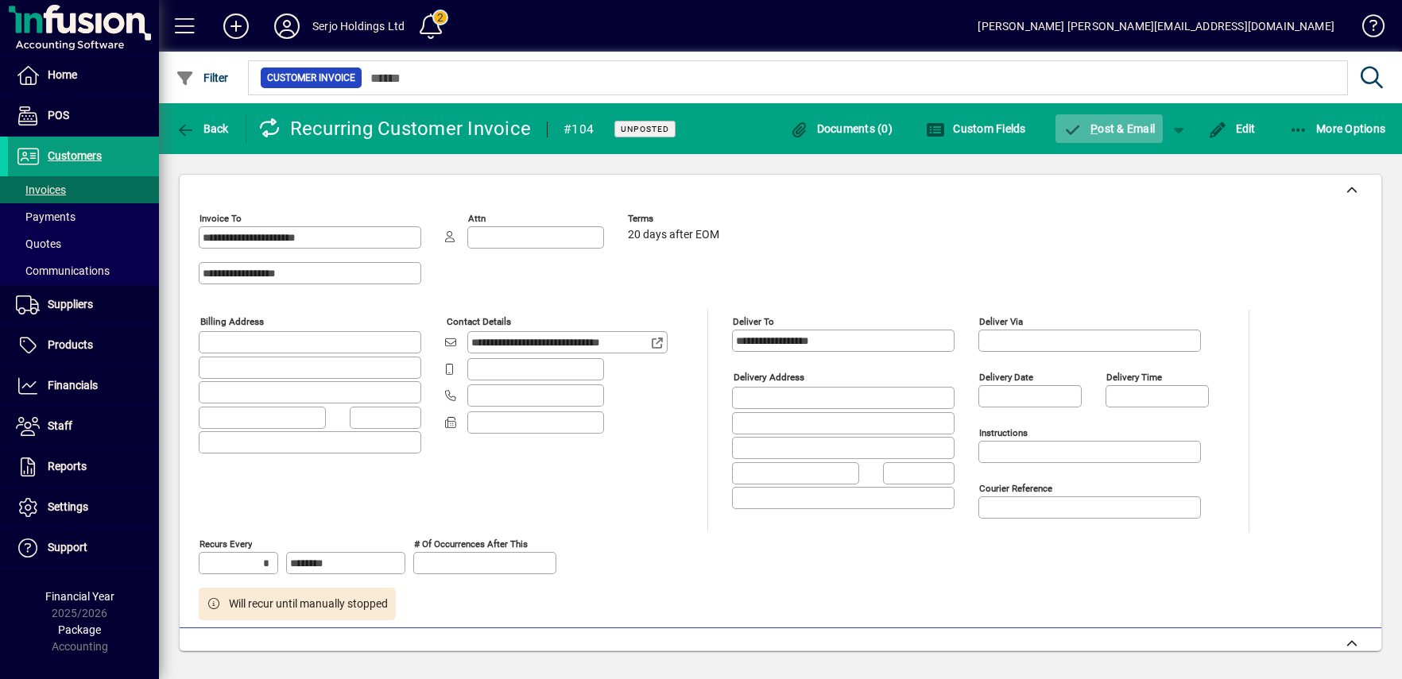
click at [1146, 123] on span "P ost & Email" at bounding box center [1109, 128] width 92 height 13
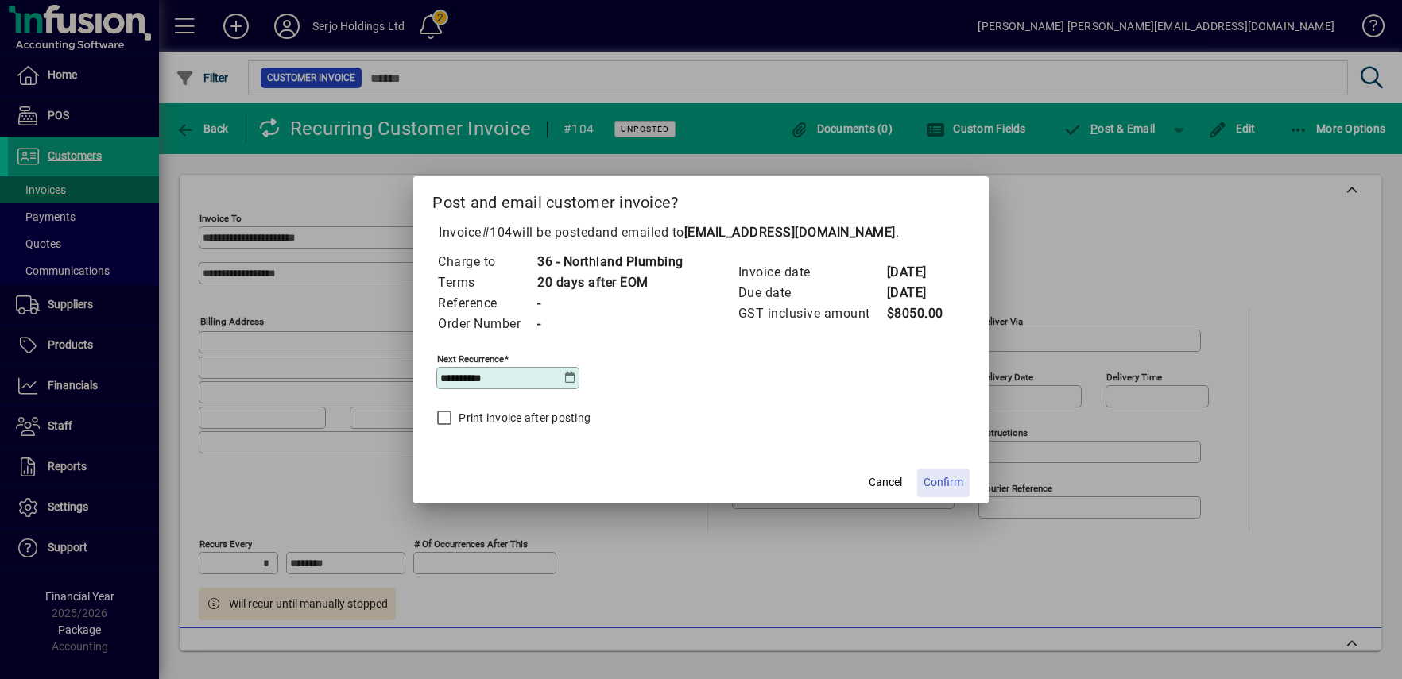
click at [955, 478] on span "Confirm" at bounding box center [943, 482] width 40 height 17
